Goal: Task Accomplishment & Management: Complete application form

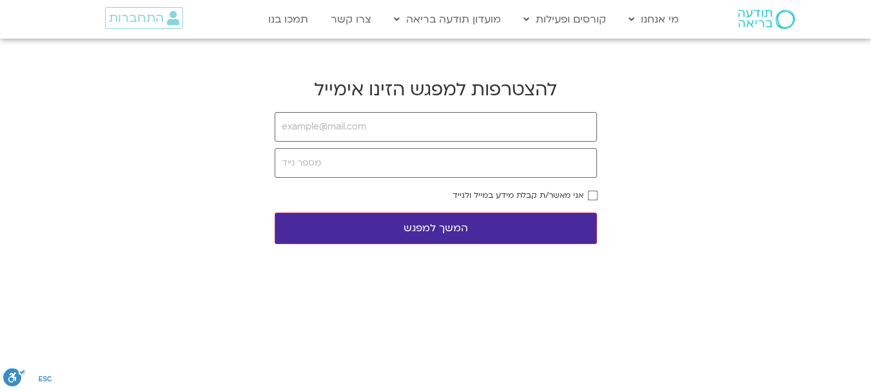
type input "ש"
type input "[EMAIL_ADDRESS][DOMAIN_NAME]"
click at [459, 232] on button "המשך למפגש" at bounding box center [436, 229] width 322 height 32
click at [517, 168] on input "tel" at bounding box center [436, 163] width 322 height 30
click at [518, 119] on input "email" at bounding box center [436, 127] width 322 height 30
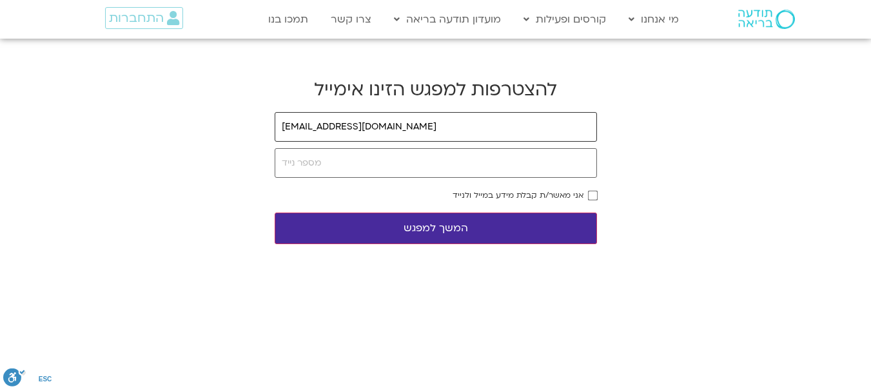
type input "anatoh@gmail.com"
drag, startPoint x: 384, startPoint y: 151, endPoint x: 364, endPoint y: 169, distance: 26.5
click at [365, 164] on input "tel" at bounding box center [436, 163] width 322 height 30
type input "0522952768"
click at [456, 232] on button "המשך למפגש" at bounding box center [436, 229] width 322 height 32
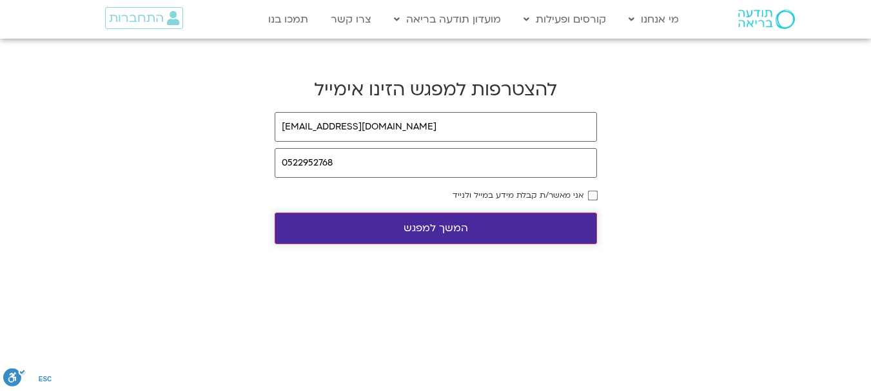
click at [435, 229] on button "המשך למפגש" at bounding box center [436, 229] width 322 height 32
